Goal: Task Accomplishment & Management: Complete application form

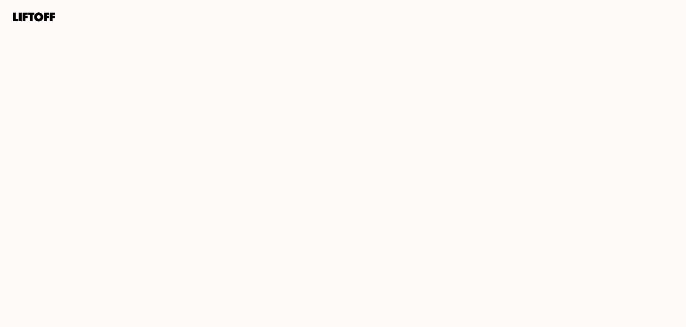
scroll to position [191, 0]
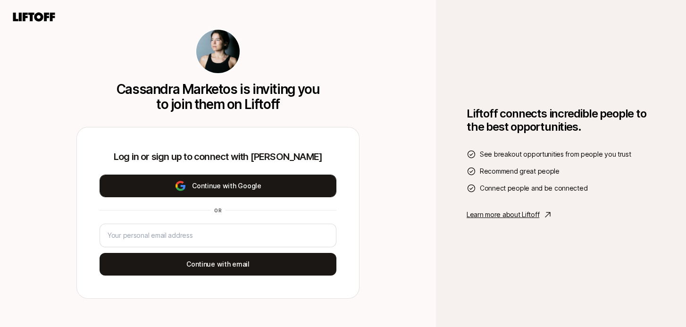
click at [230, 187] on button "Continue with Google" at bounding box center [217, 185] width 237 height 23
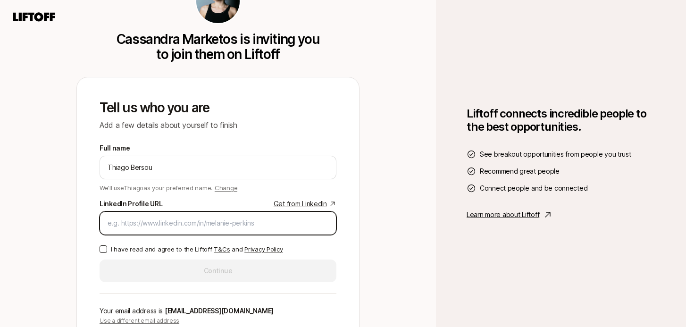
paste input "[URL][DOMAIN_NAME]"
type input "[URL][DOMAIN_NAME]"
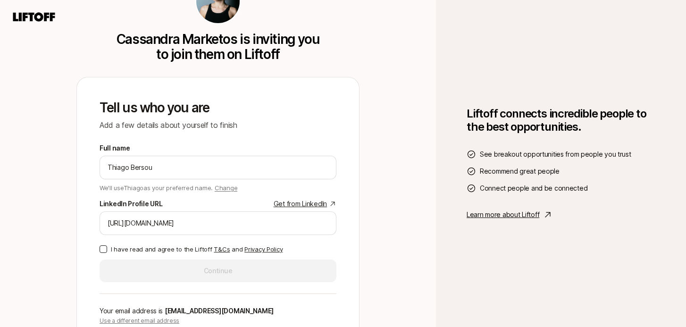
click at [103, 248] on button "I have read and agree to the Liftoff T&Cs and Privacy Policy" at bounding box center [103, 249] width 8 height 8
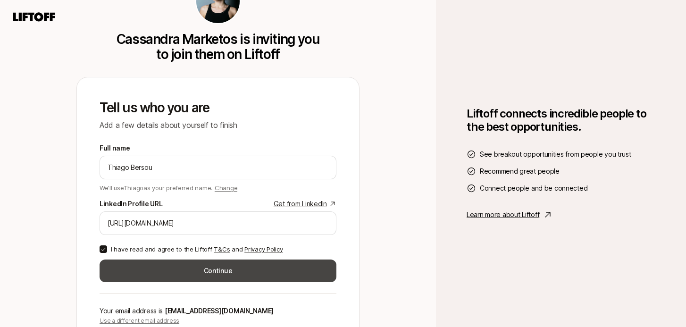
click at [210, 277] on button "Continue" at bounding box center [217, 270] width 237 height 23
click at [222, 273] on button "Continue" at bounding box center [217, 270] width 237 height 23
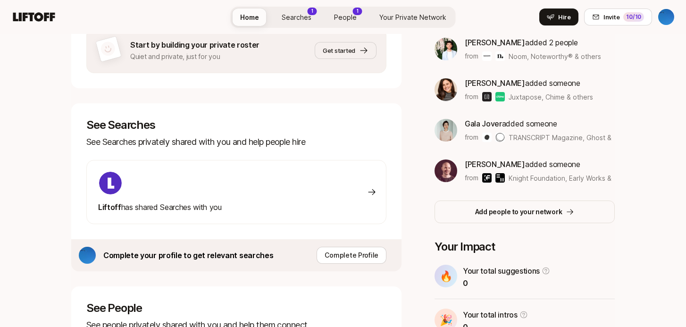
scroll to position [272, 0]
